Goal: Navigation & Orientation: Find specific page/section

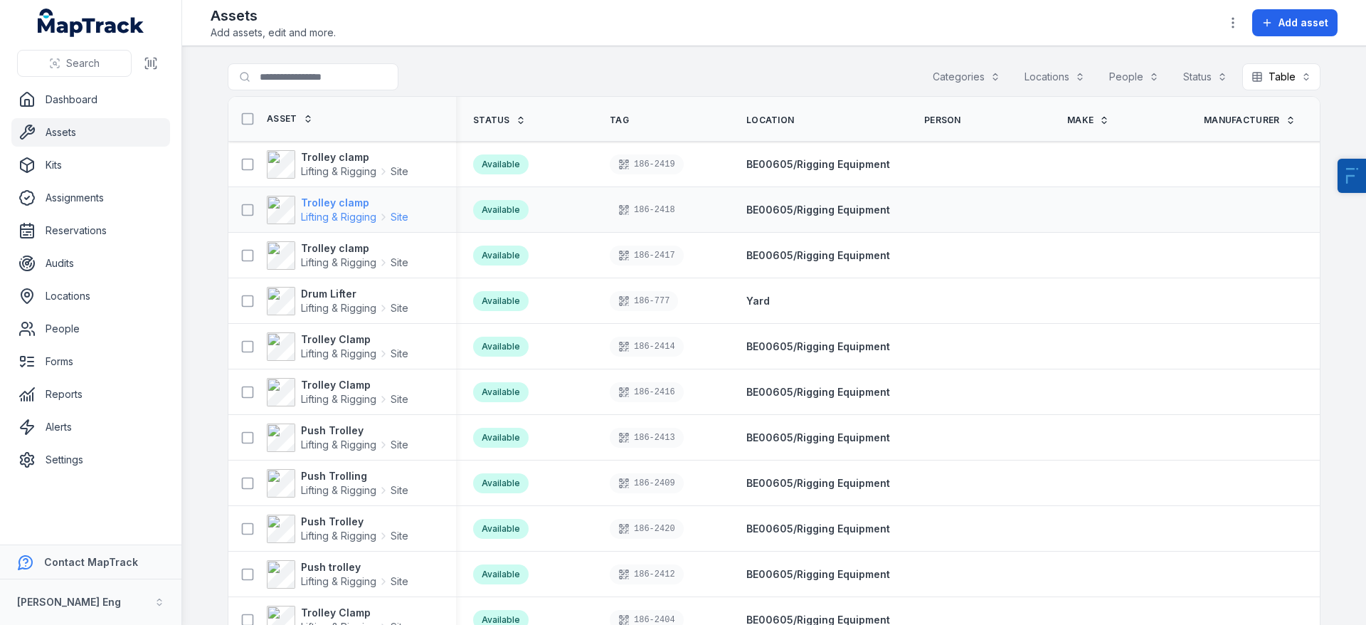
click at [332, 210] on span "Lifting & Rigging" at bounding box center [338, 217] width 75 height 14
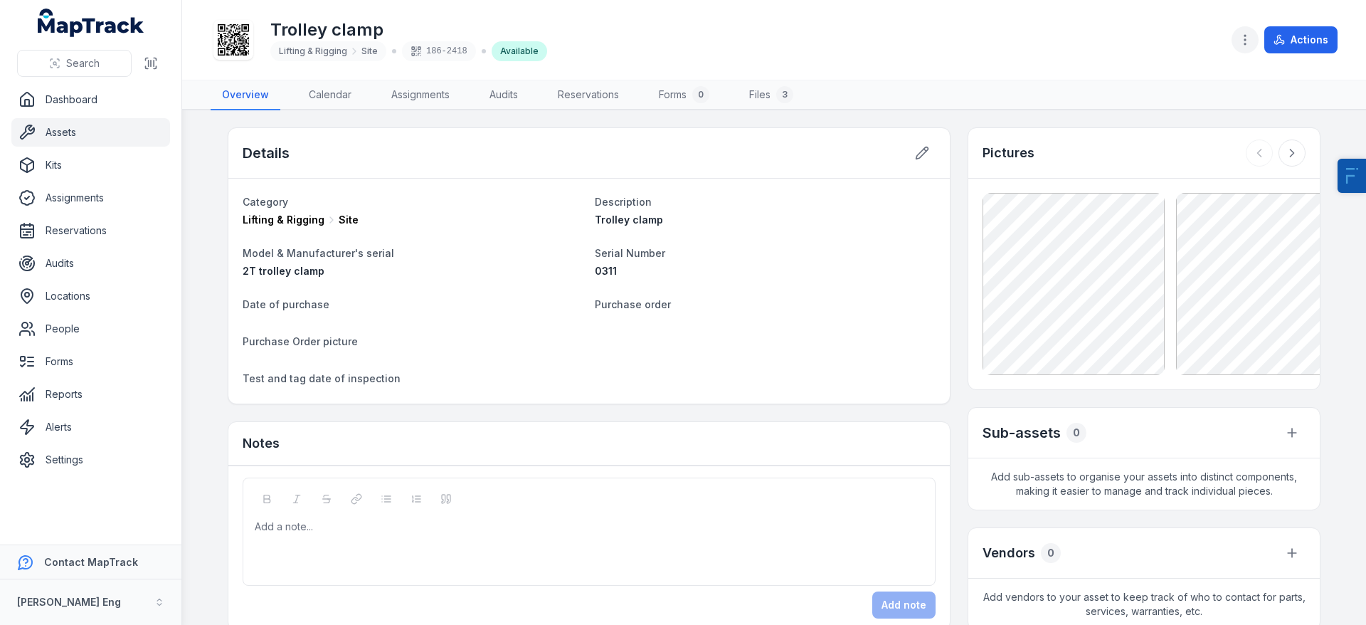
click at [1236, 39] on button "button" at bounding box center [1244, 39] width 27 height 27
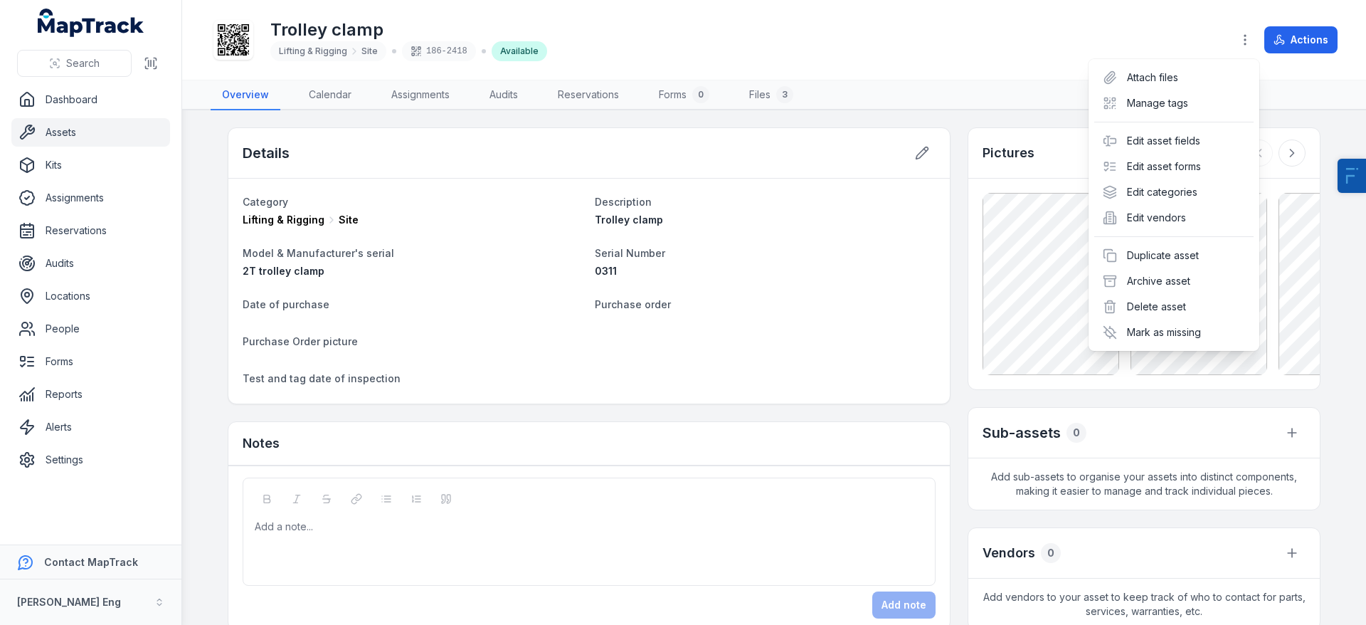
click at [376, 327] on div "Toggle Navigation Trolley clamp Lifting & Rigging Site 186-2418 Available Actio…" at bounding box center [774, 312] width 1184 height 625
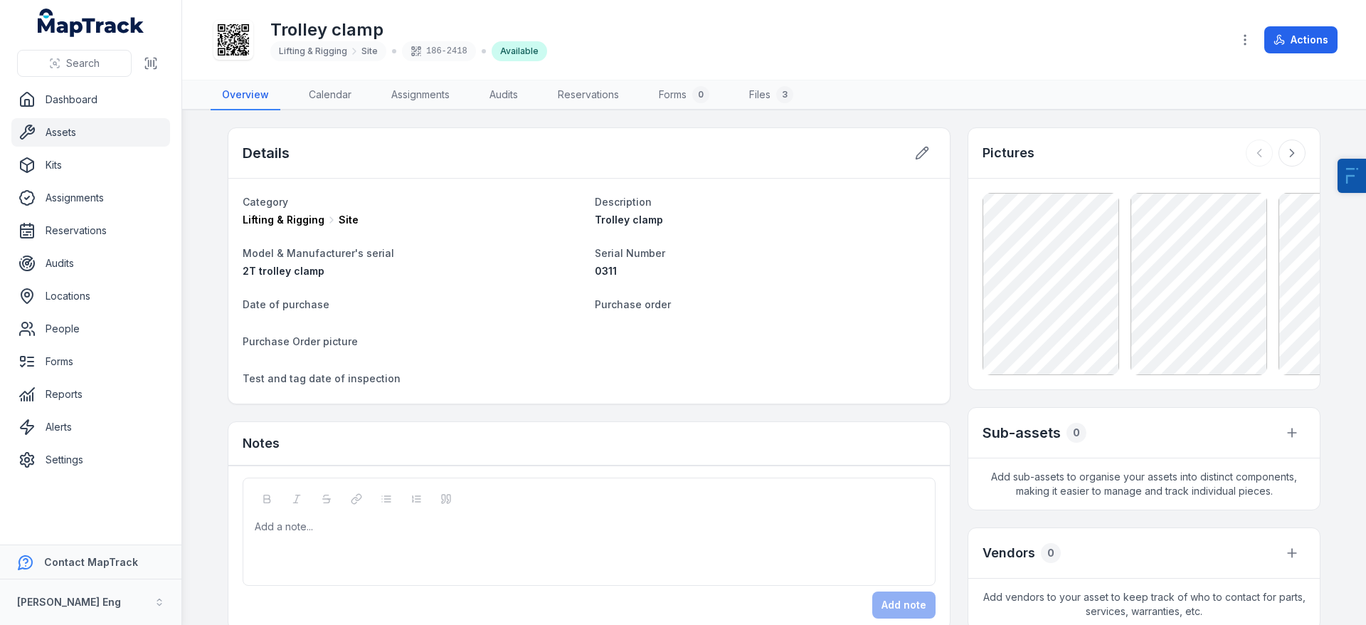
click at [75, 140] on link "Assets" at bounding box center [90, 132] width 159 height 28
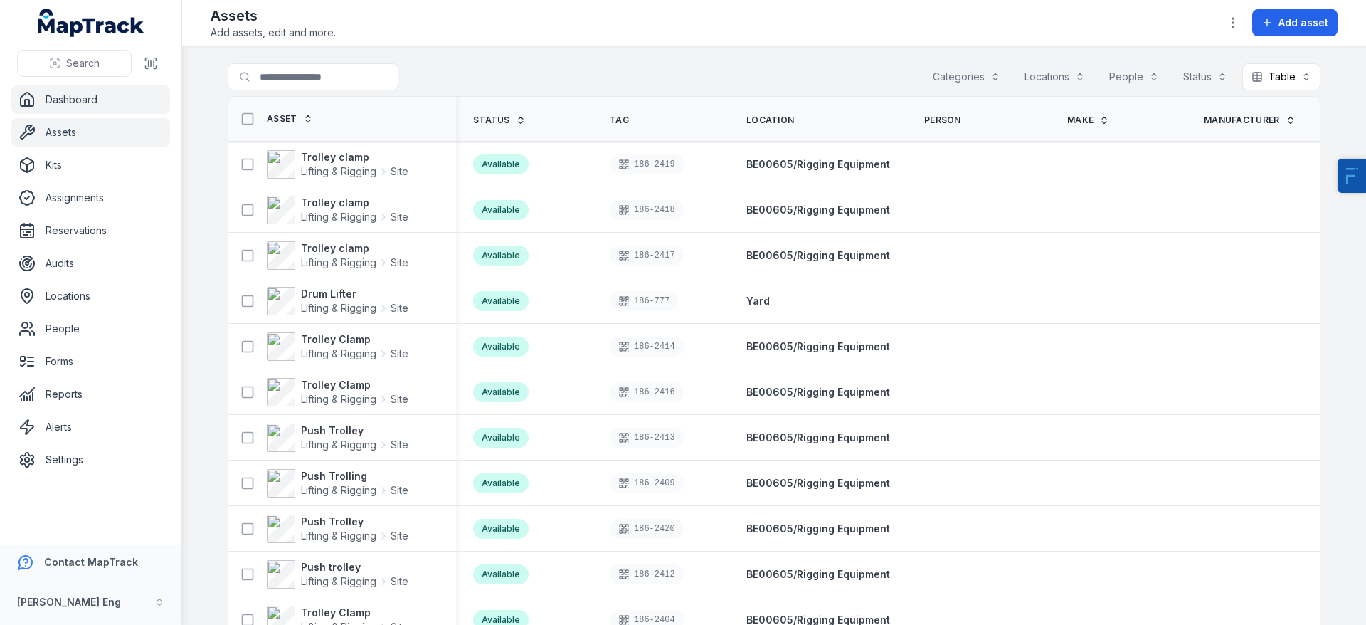
click at [73, 99] on link "Dashboard" at bounding box center [90, 99] width 159 height 28
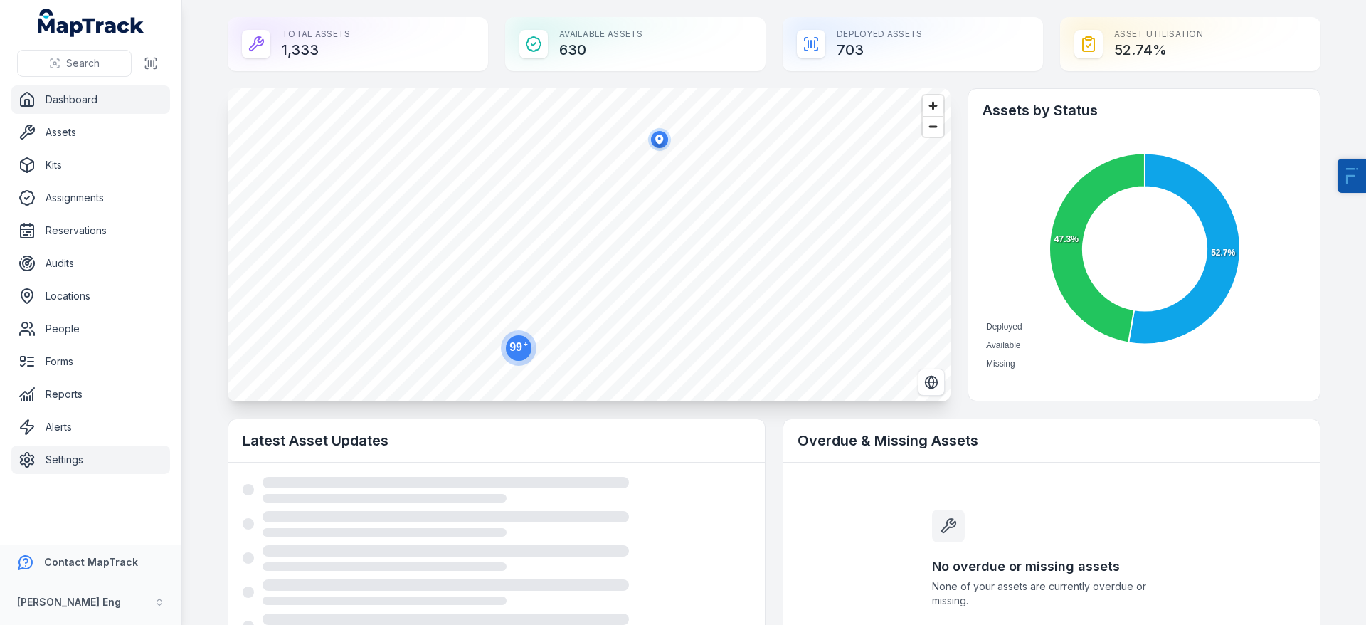
click at [79, 450] on link "Settings" at bounding box center [90, 459] width 159 height 28
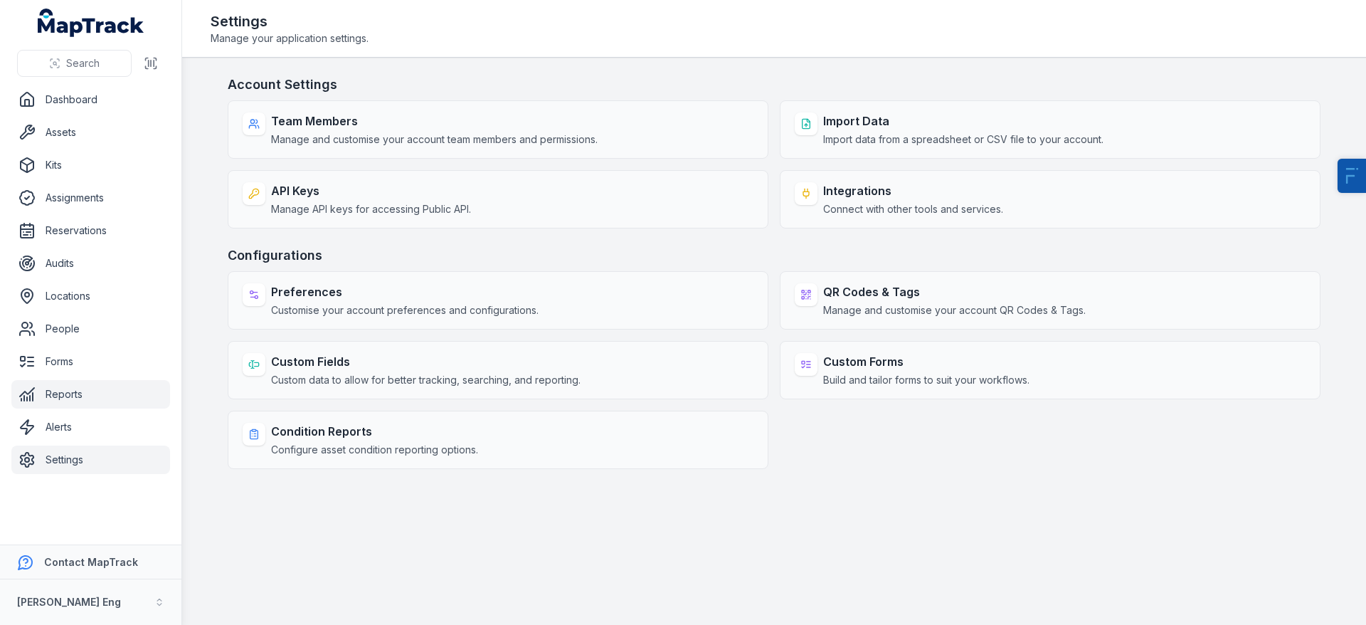
click at [80, 393] on link "Reports" at bounding box center [90, 394] width 159 height 28
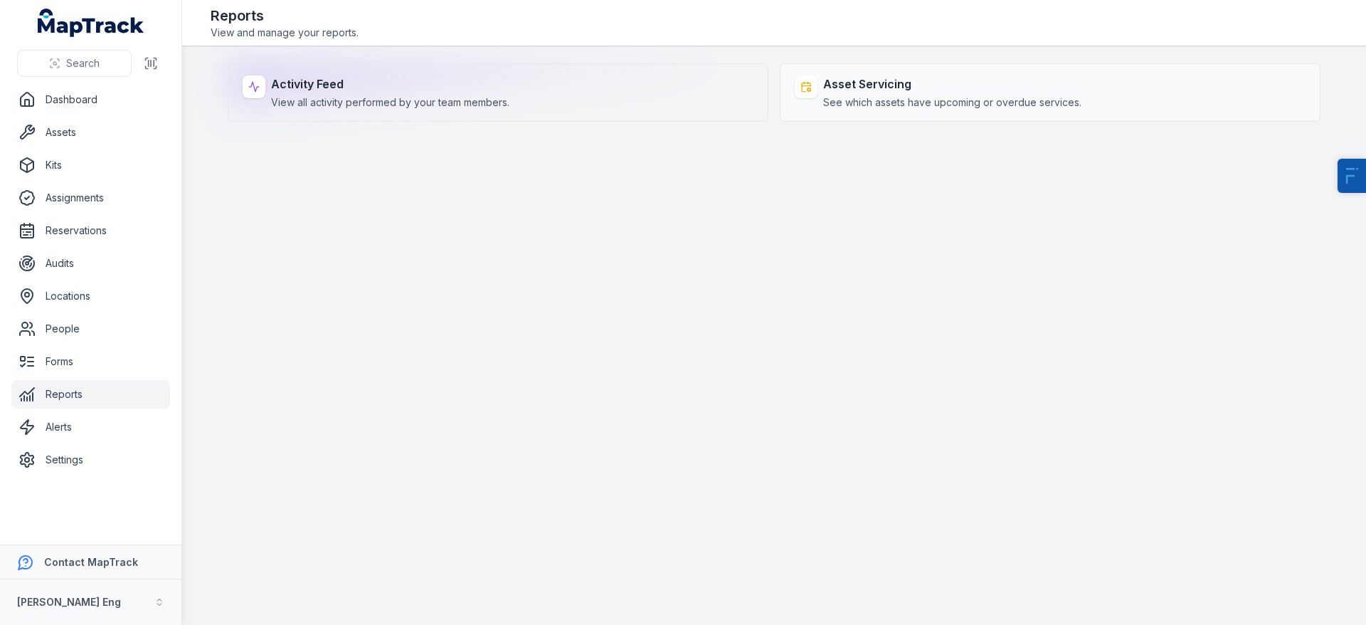
click at [348, 107] on span "View all activity performed by your team members." at bounding box center [390, 102] width 238 height 14
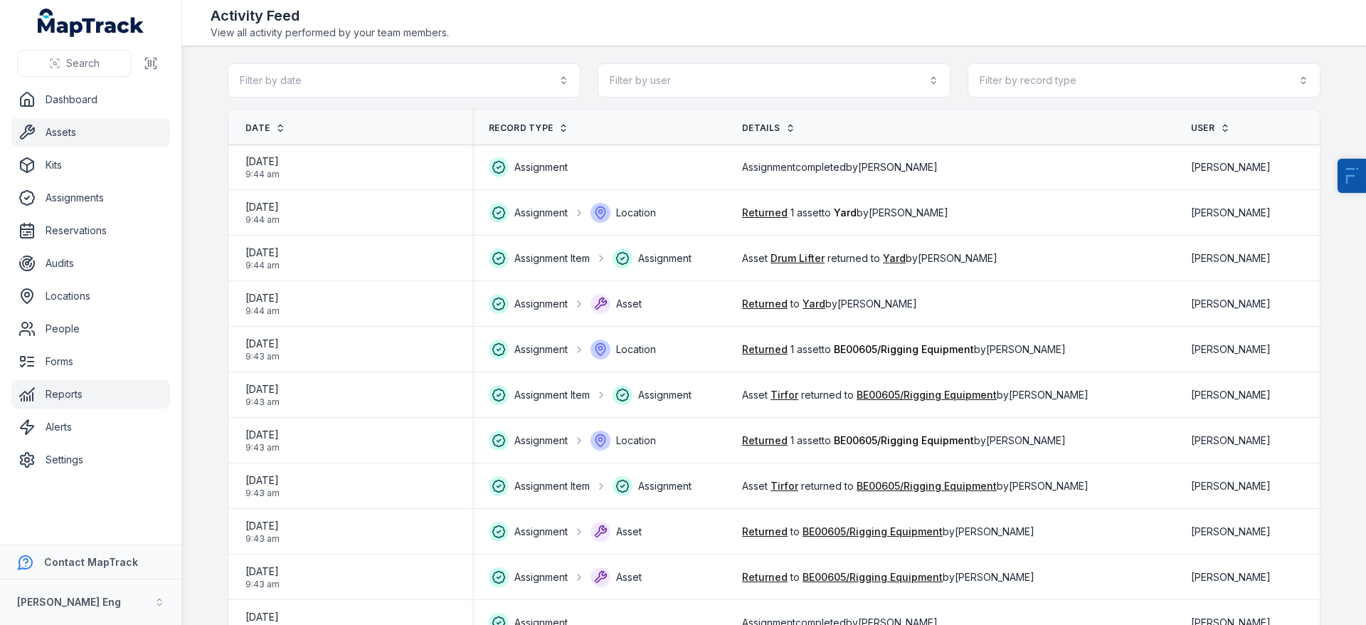
click at [41, 137] on link "Assets" at bounding box center [90, 132] width 159 height 28
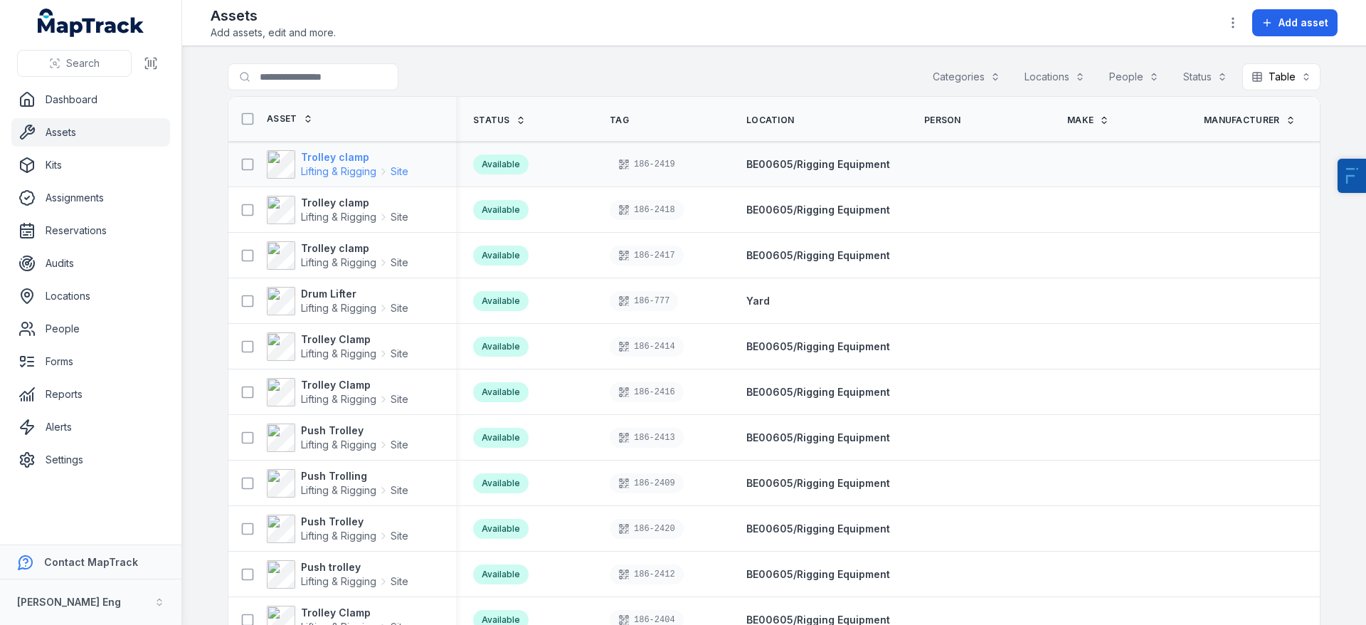
click at [340, 159] on strong "Trolley clamp" at bounding box center [354, 157] width 107 height 14
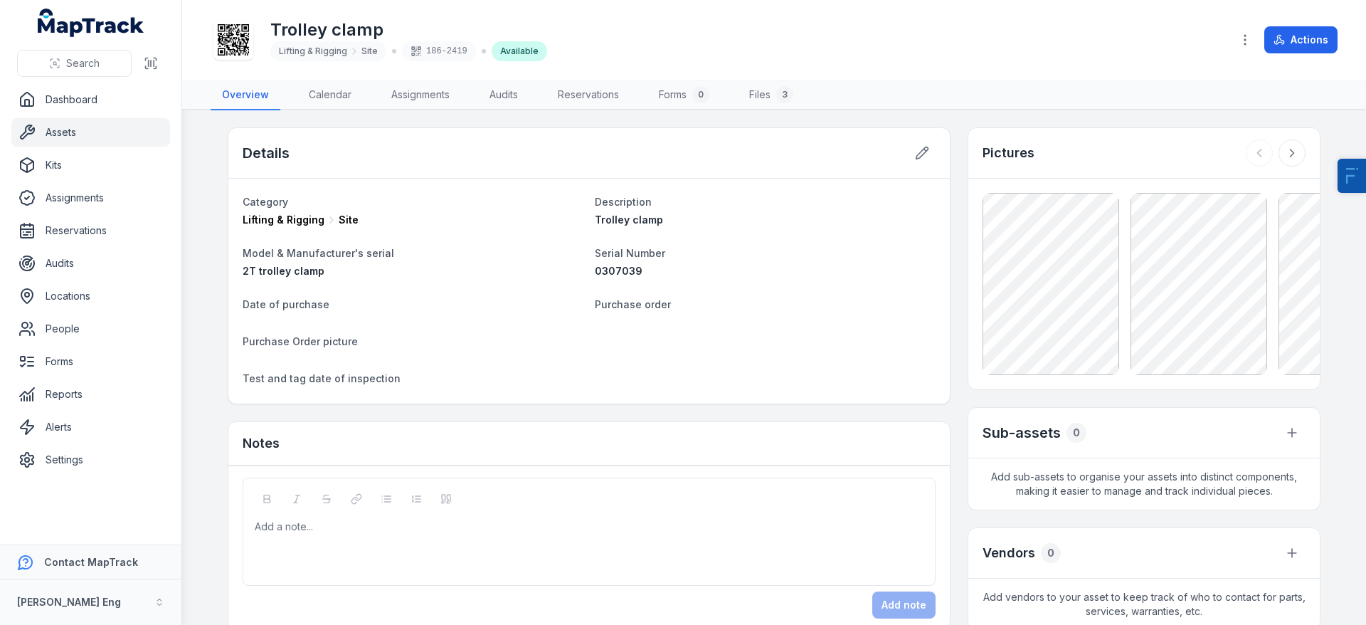
click at [95, 127] on link "Assets" at bounding box center [90, 132] width 159 height 28
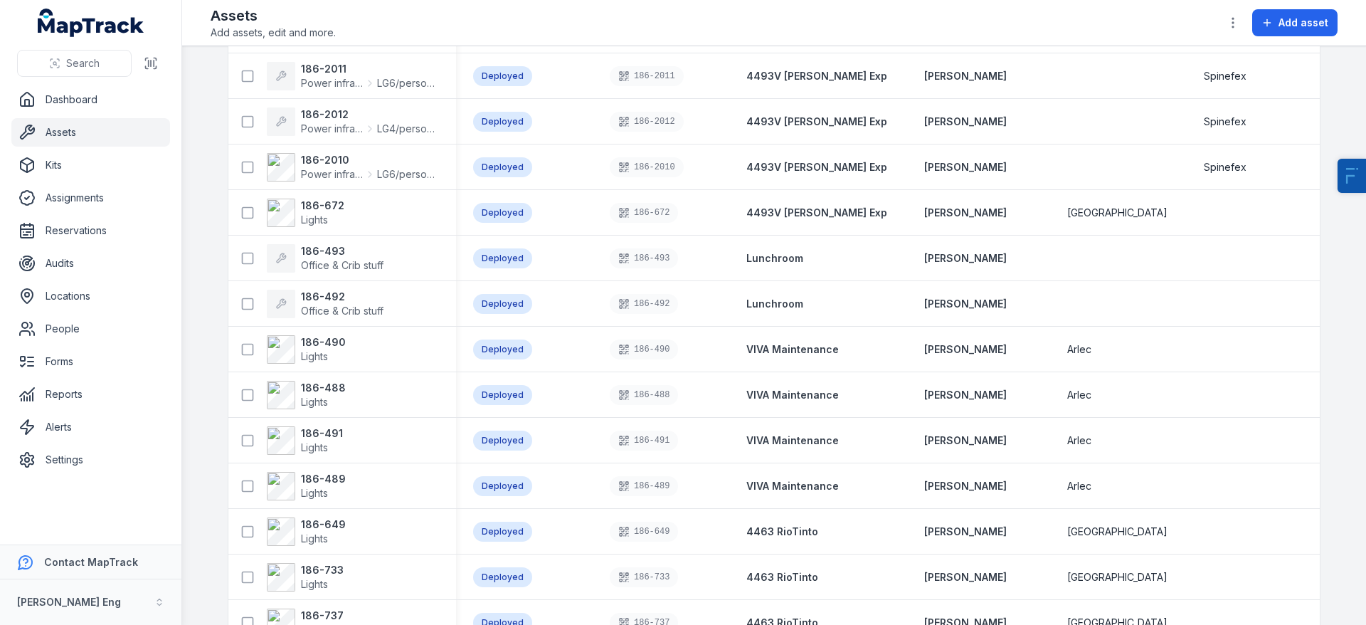
scroll to position [2543, 0]
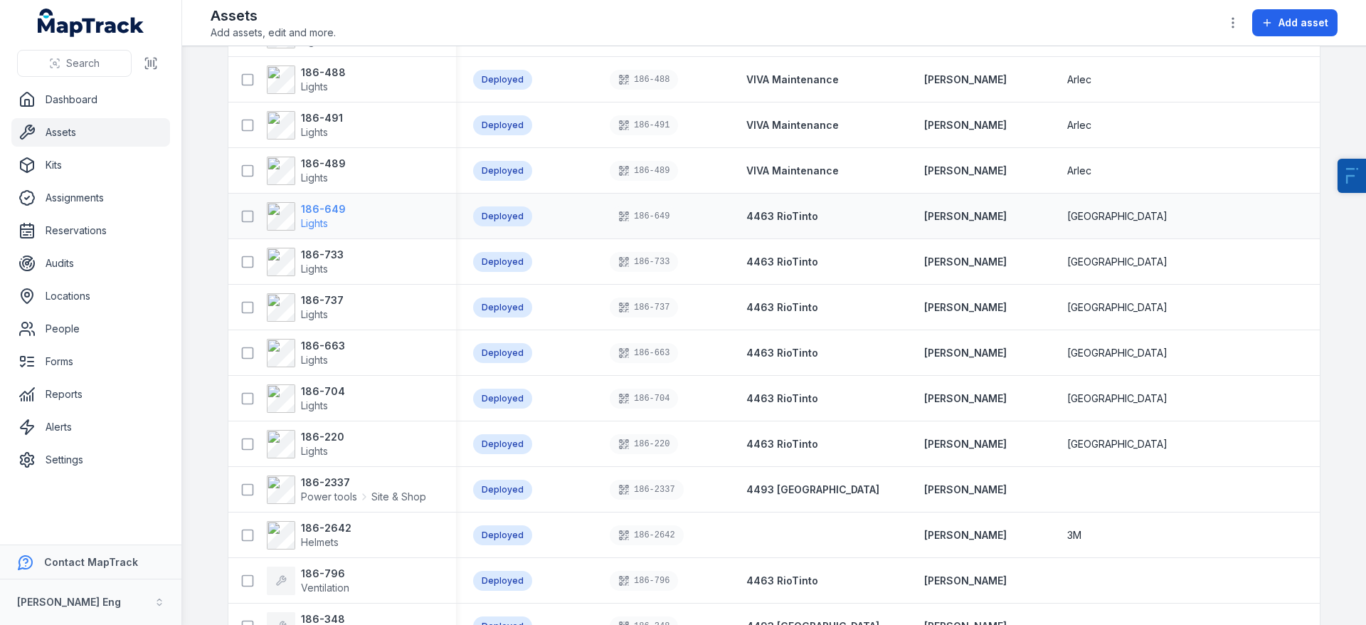
click at [323, 218] on span "Lights" at bounding box center [314, 223] width 27 height 12
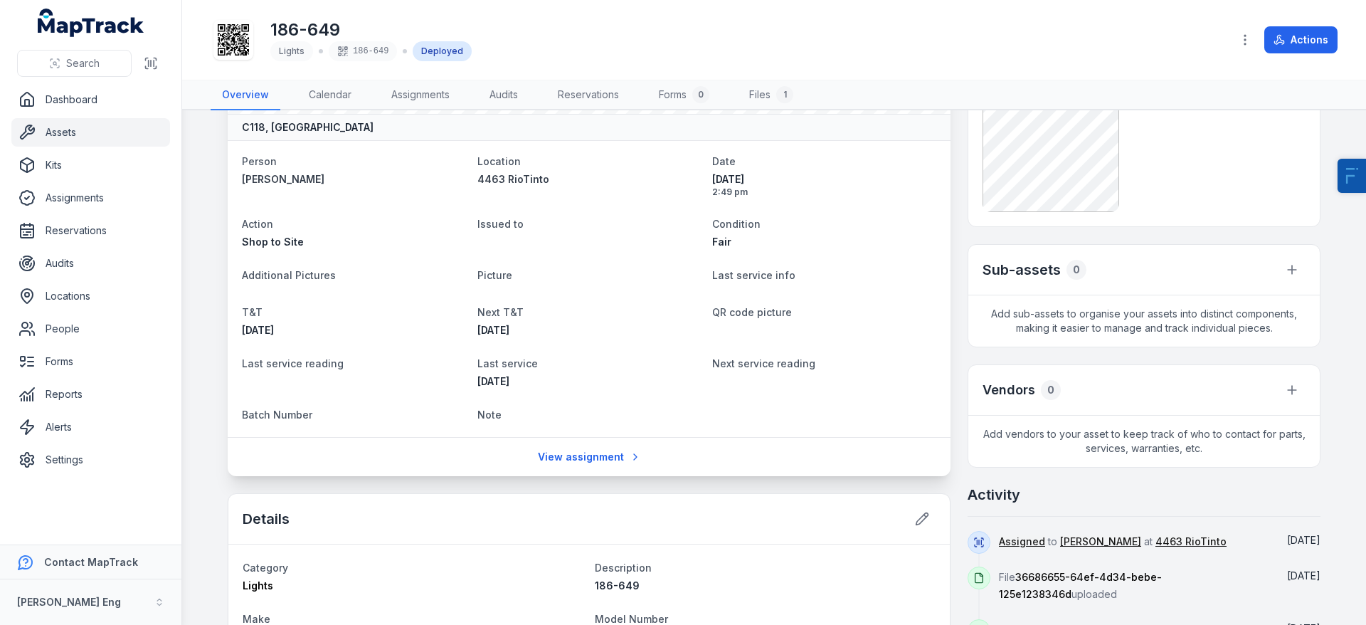
scroll to position [55, 0]
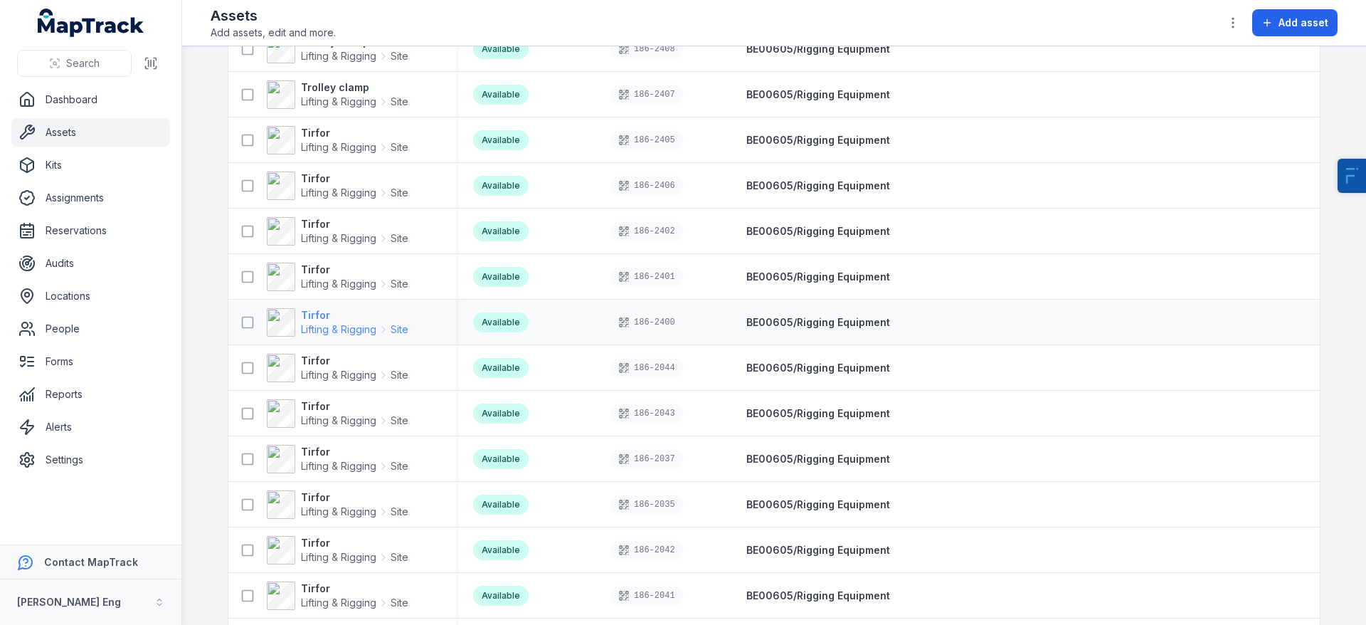
scroll to position [877, 0]
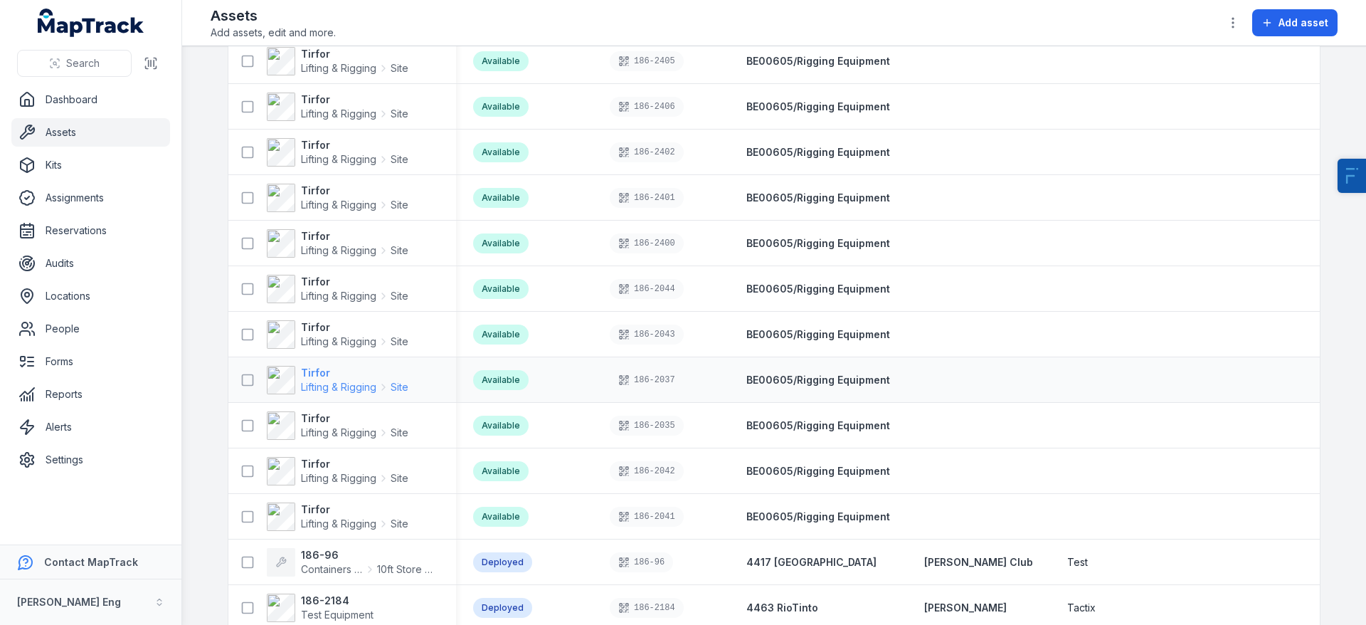
click at [301, 376] on strong "Tirfor" at bounding box center [354, 373] width 107 height 14
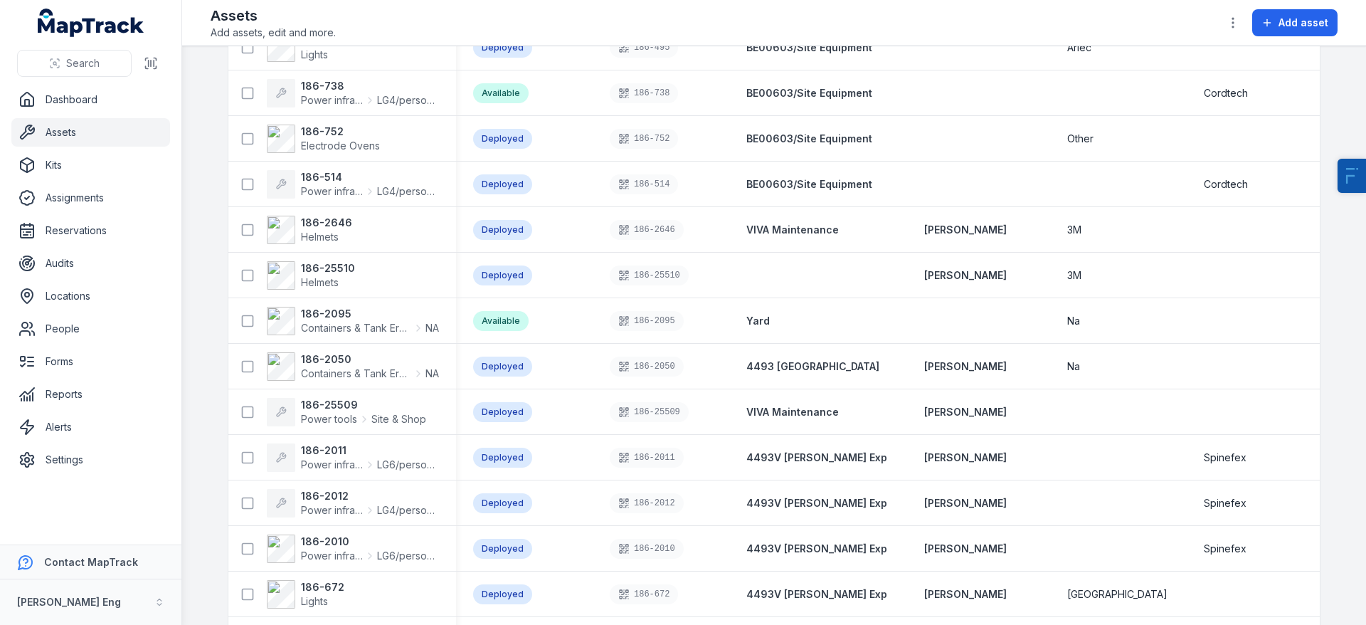
scroll to position [1901, 0]
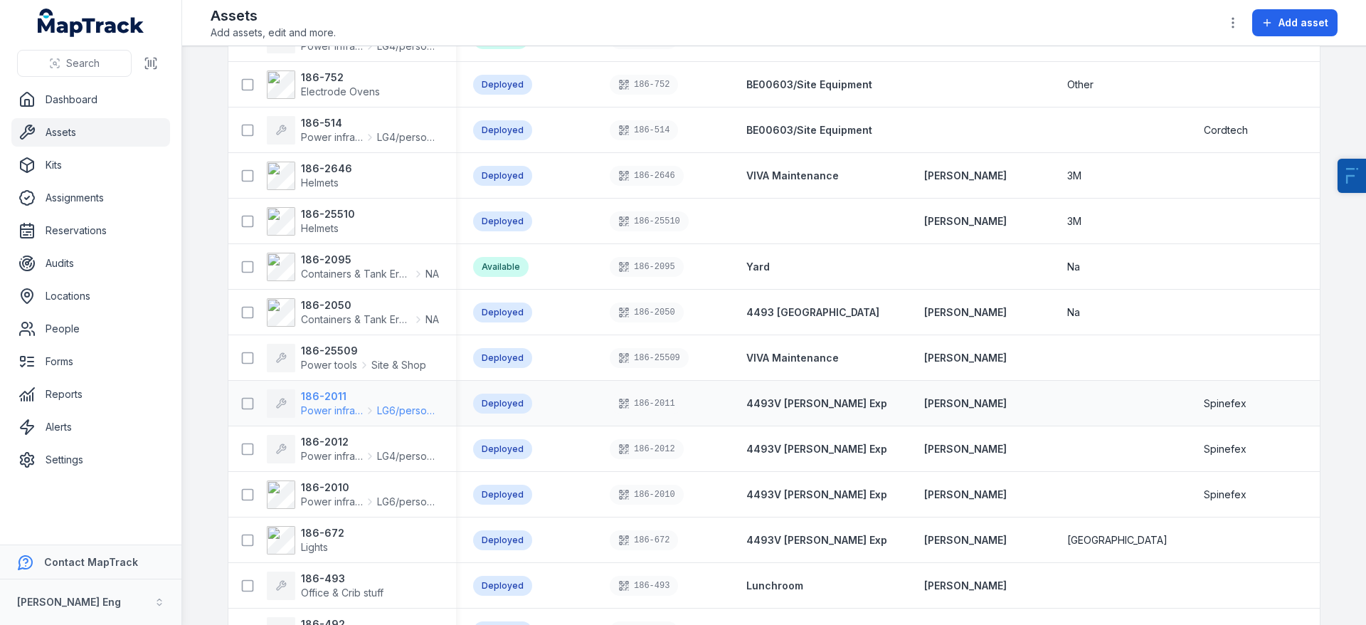
click at [343, 396] on strong "186-2011" at bounding box center [370, 396] width 138 height 14
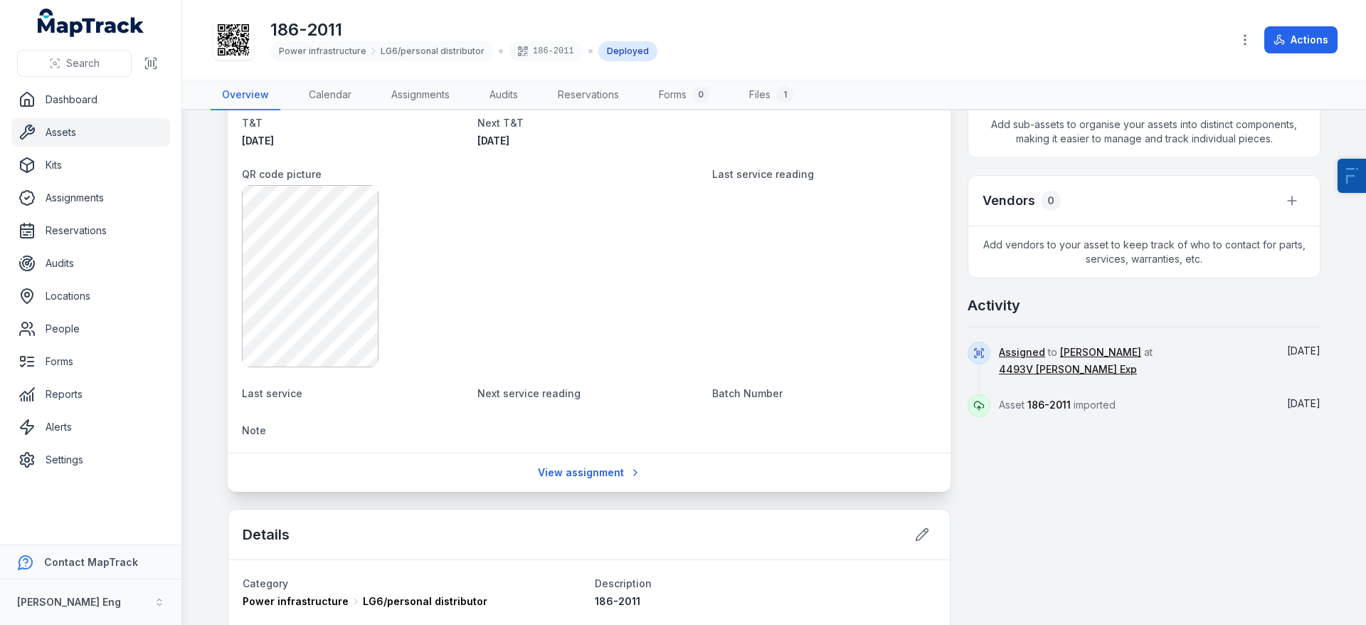
scroll to position [266, 0]
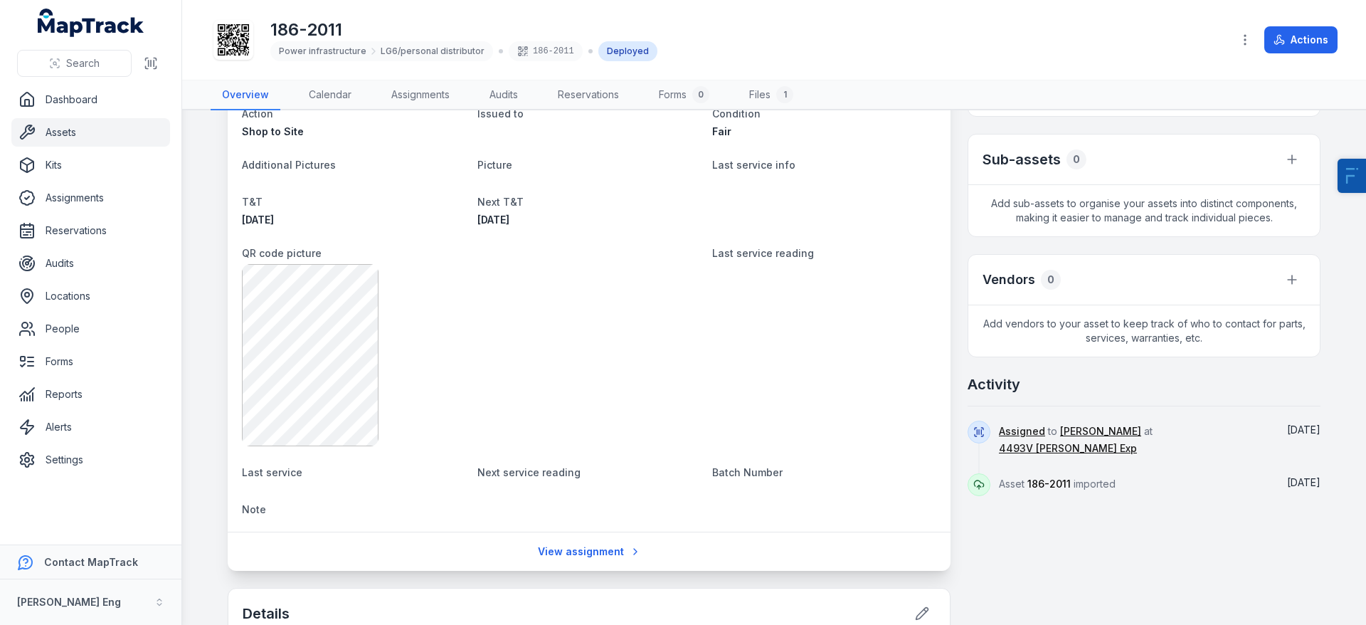
click at [67, 137] on link "Assets" at bounding box center [90, 132] width 159 height 28
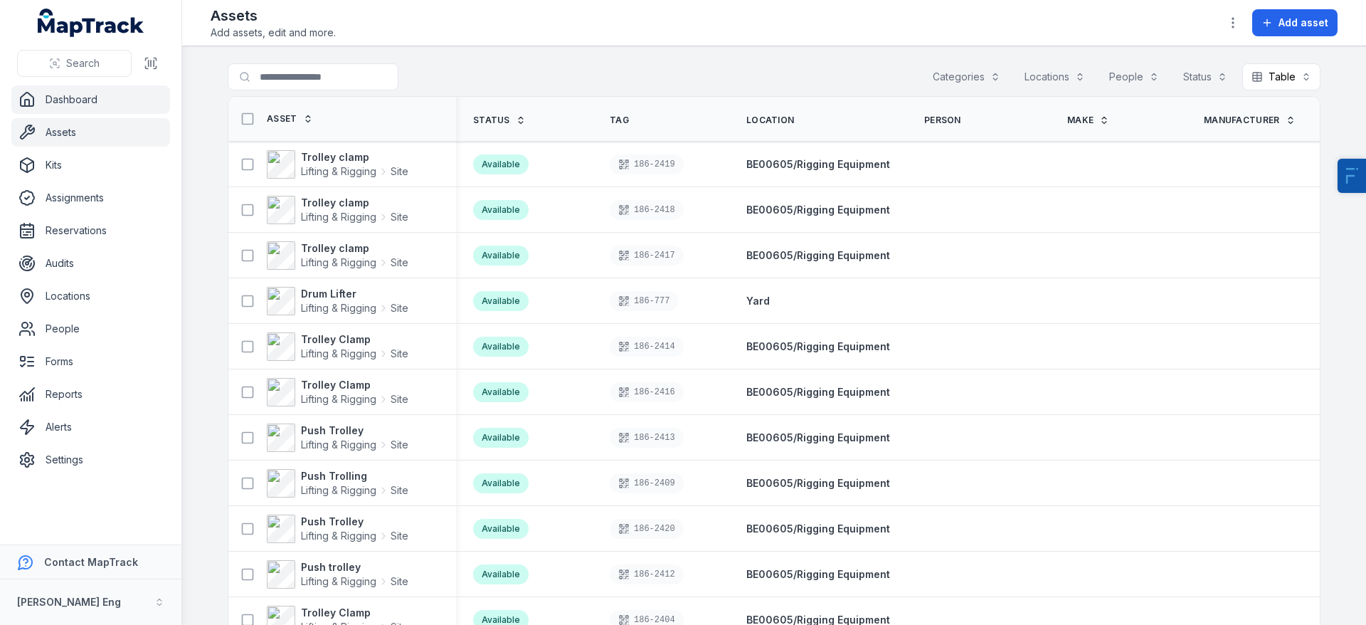
click at [98, 97] on link "Dashboard" at bounding box center [90, 99] width 159 height 28
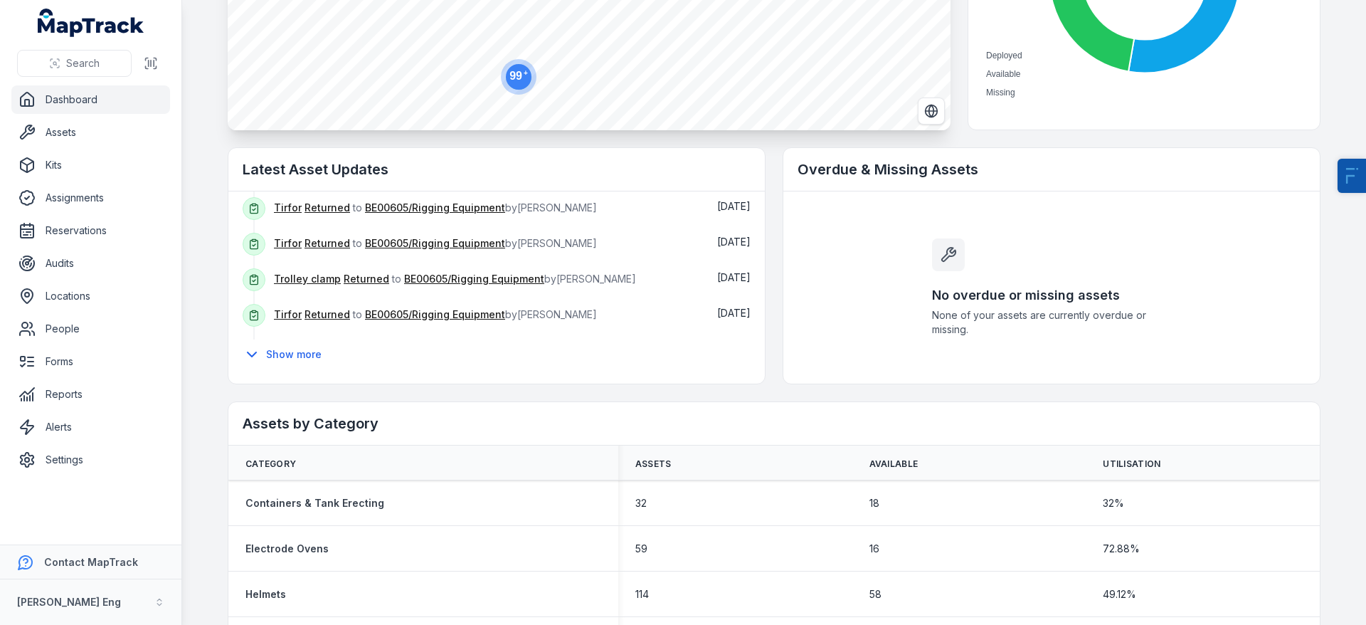
scroll to position [34, 0]
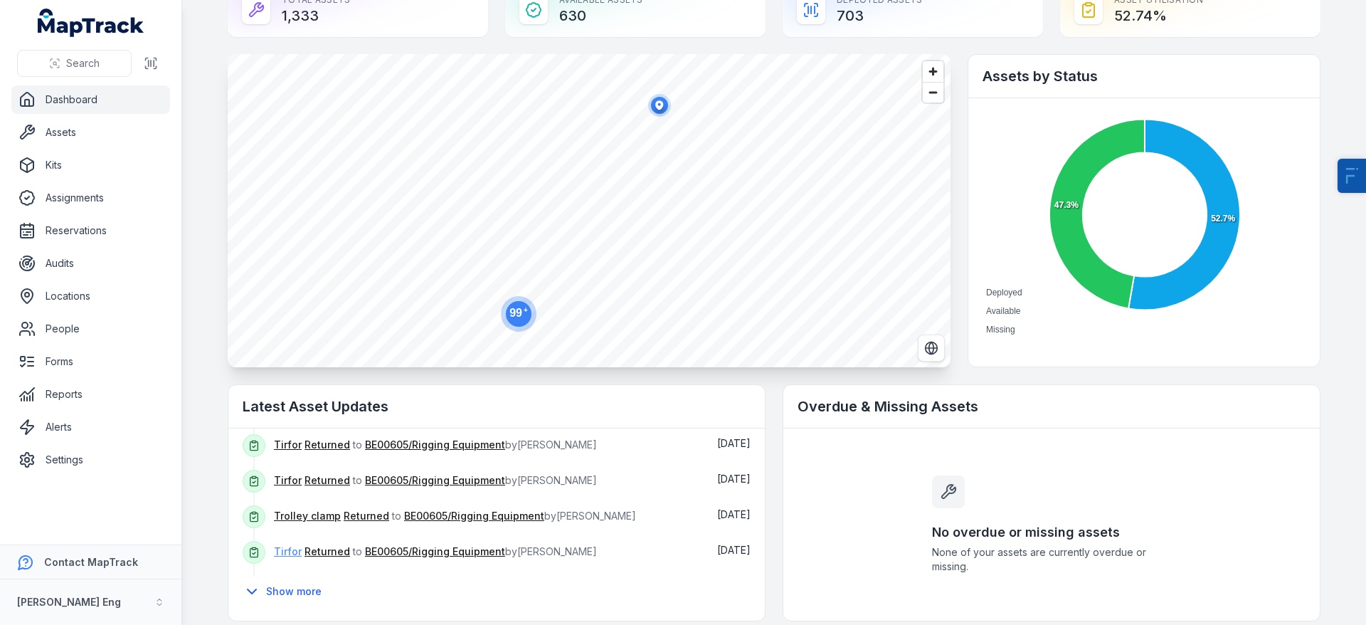
click at [294, 583] on button "Show more" at bounding box center [287, 591] width 88 height 30
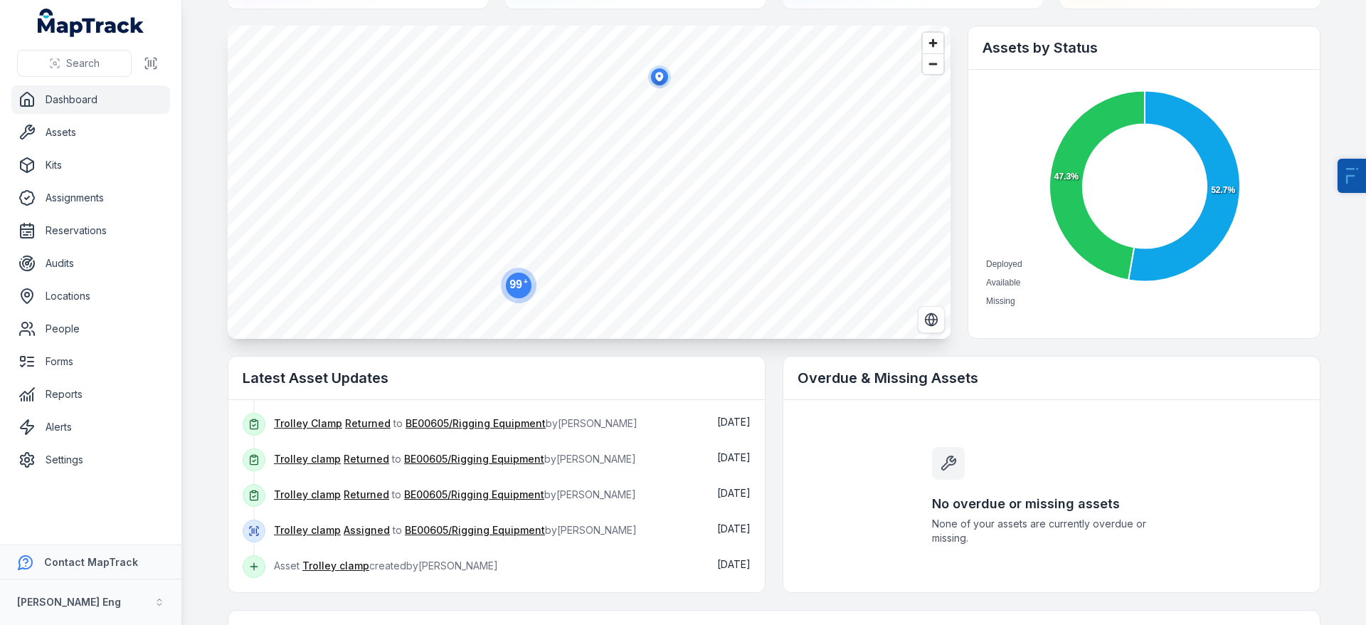
scroll to position [103, 0]
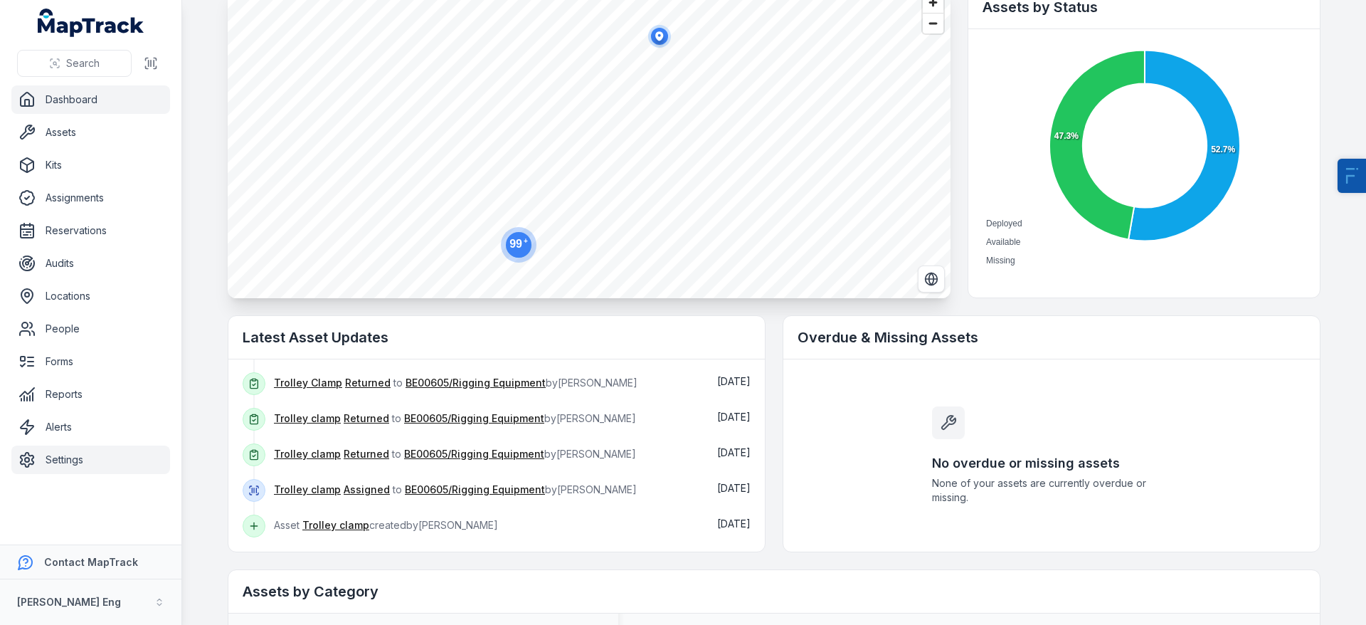
click at [80, 456] on link "Settings" at bounding box center [90, 459] width 159 height 28
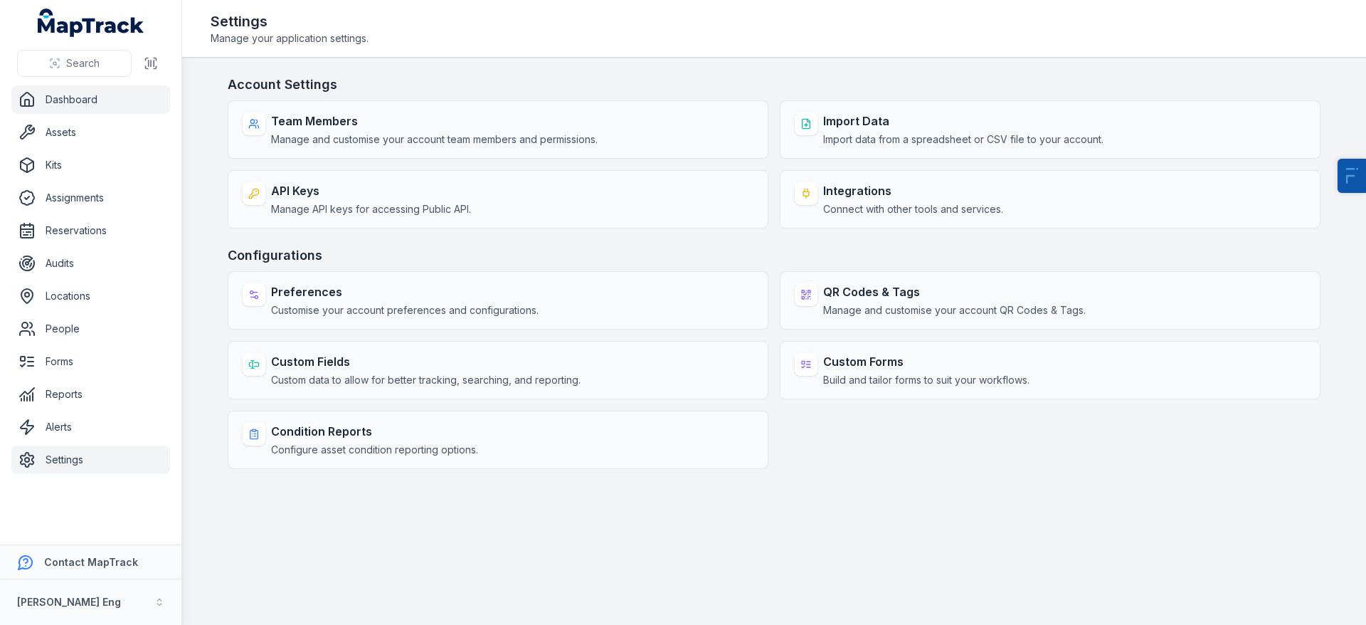
click at [83, 104] on link "Dashboard" at bounding box center [90, 99] width 159 height 28
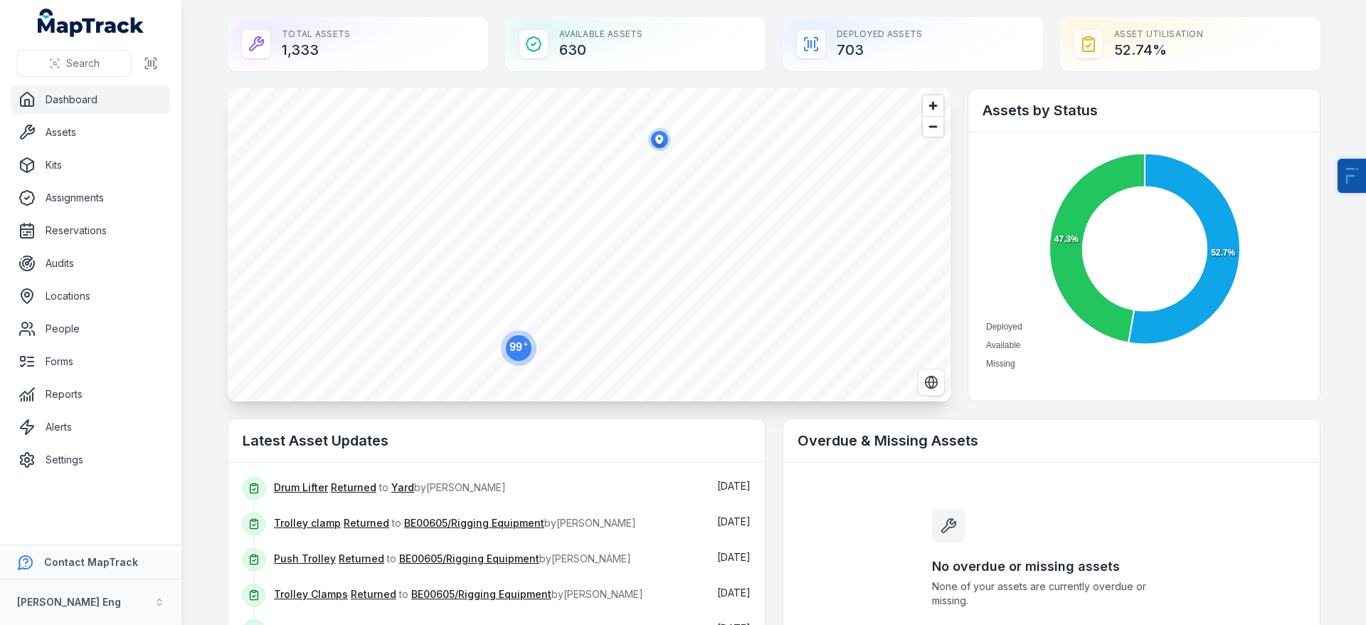
click at [506, 359] on circle at bounding box center [519, 348] width 36 height 36
click at [85, 128] on link "Assets" at bounding box center [90, 132] width 159 height 28
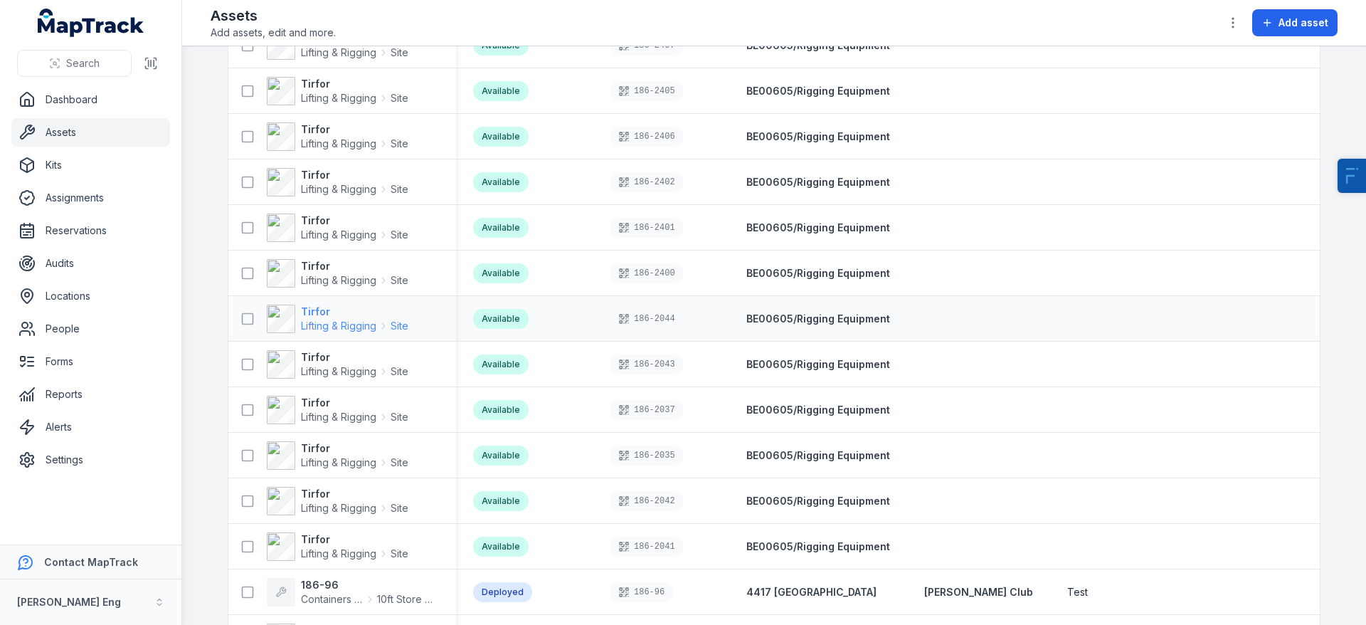
scroll to position [926, 0]
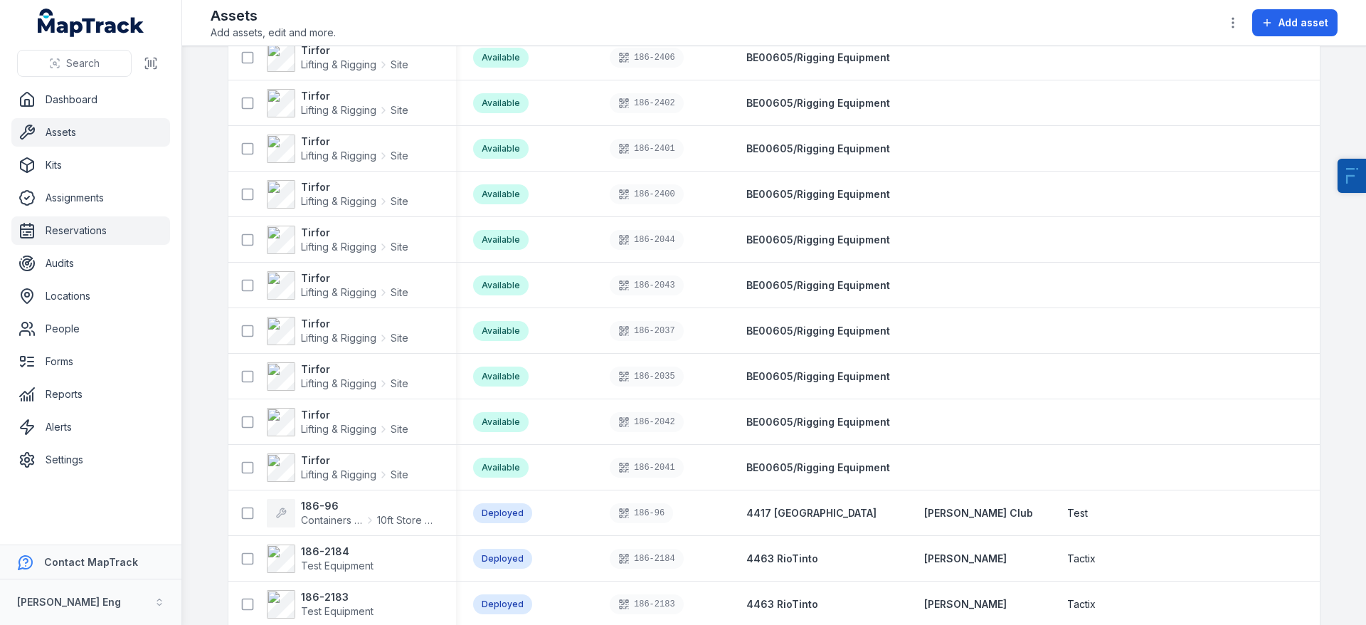
click at [80, 234] on link "Reservations" at bounding box center [90, 230] width 159 height 28
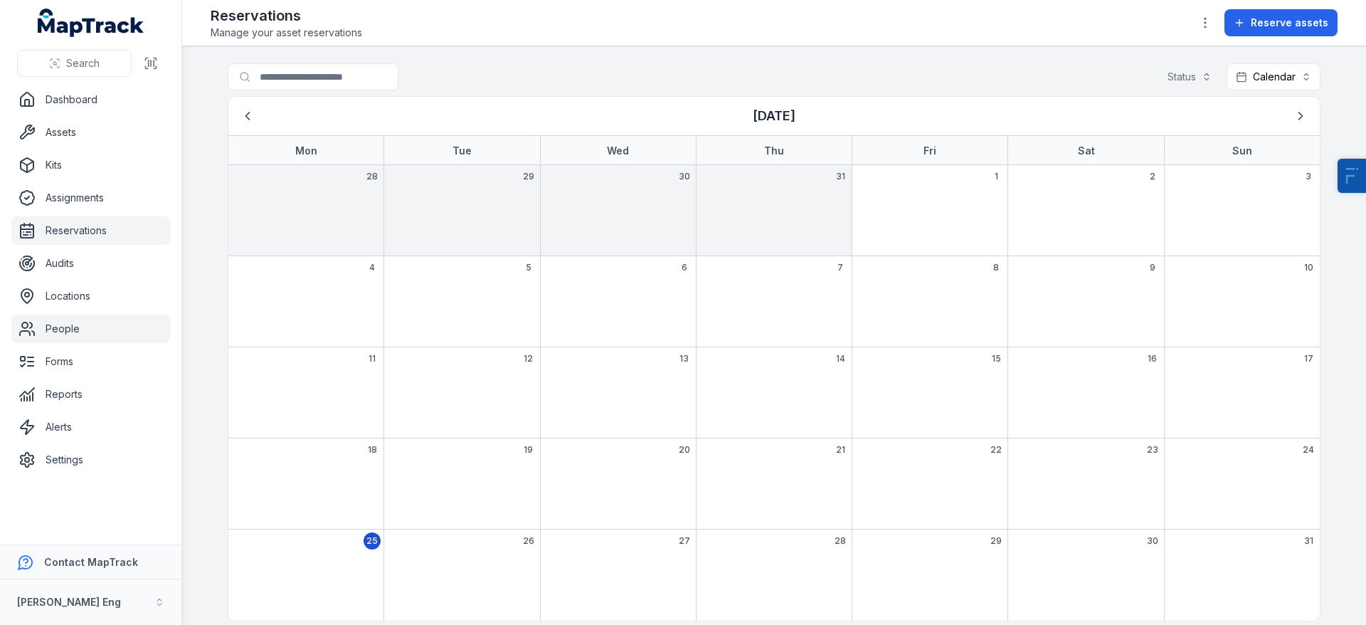
click at [76, 340] on link "People" at bounding box center [90, 328] width 159 height 28
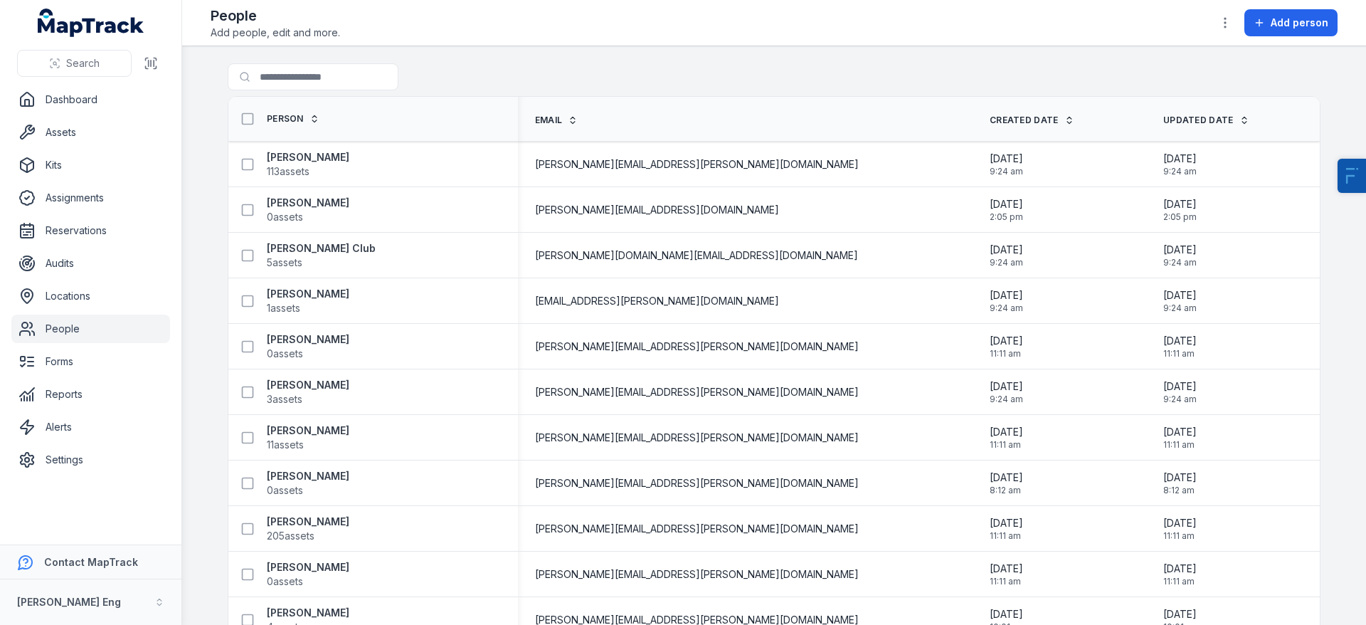
scroll to position [9, 0]
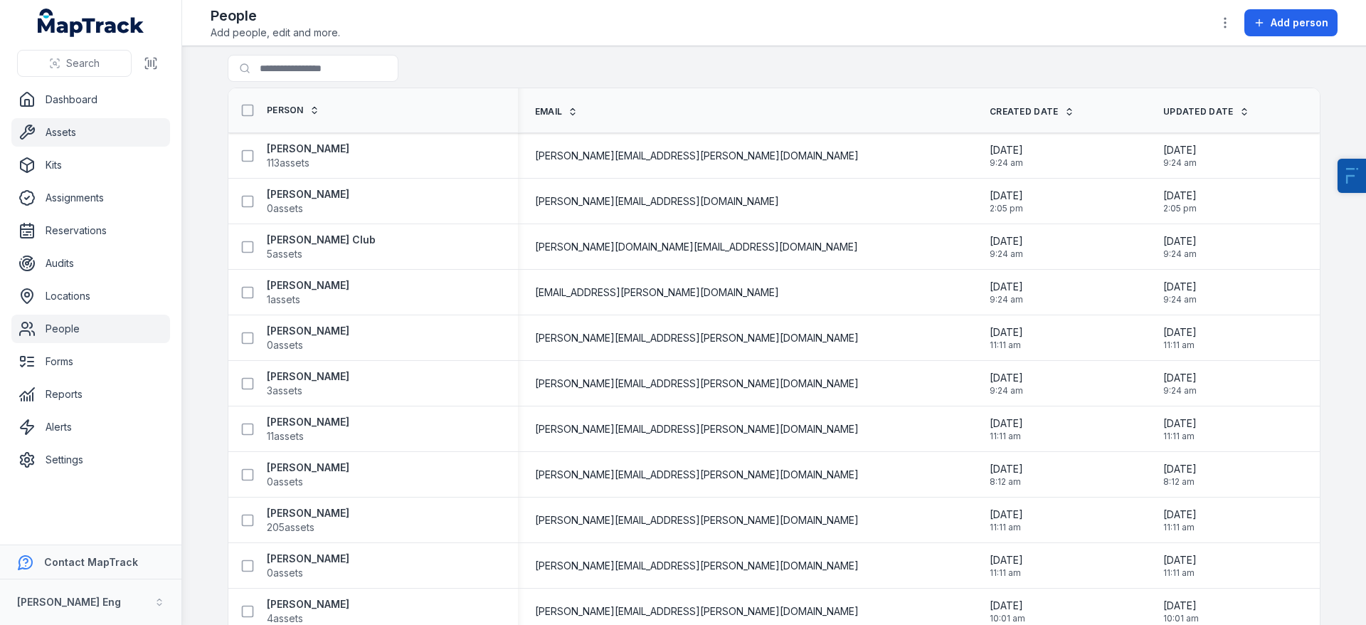
click at [79, 130] on link "Assets" at bounding box center [90, 132] width 159 height 28
